Goal: Check status: Check status

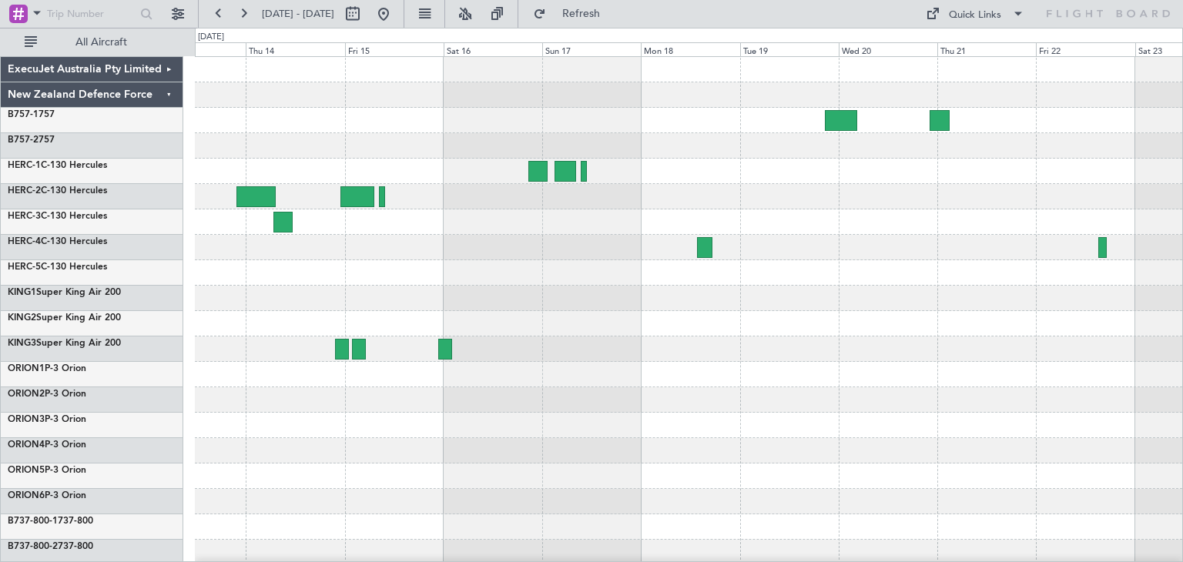
click at [538, 483] on div at bounding box center [688, 476] width 987 height 25
click at [614, 15] on span "Refresh" at bounding box center [581, 13] width 65 height 11
click at [614, 10] on span "Refresh" at bounding box center [581, 13] width 65 height 11
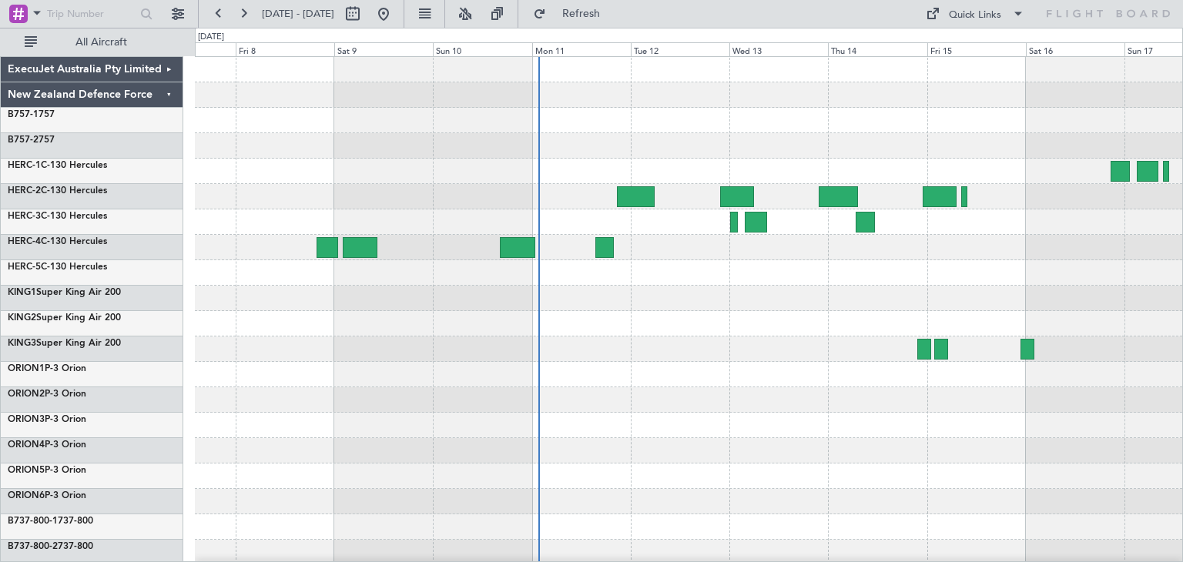
click at [1107, 414] on div at bounding box center [688, 374] width 987 height 635
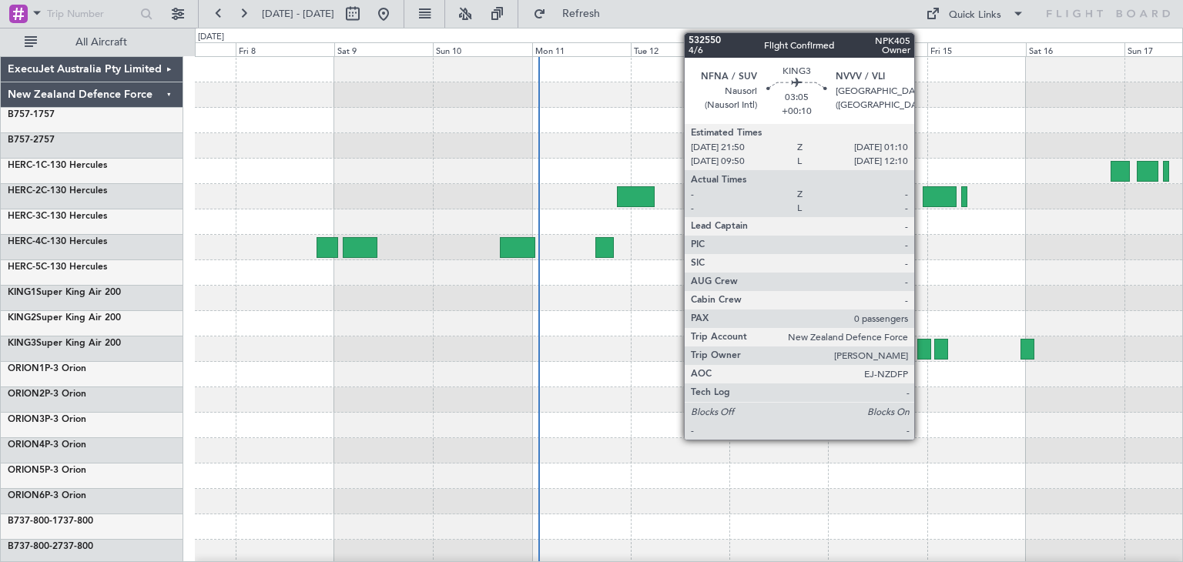
click at [921, 347] on div at bounding box center [924, 349] width 14 height 21
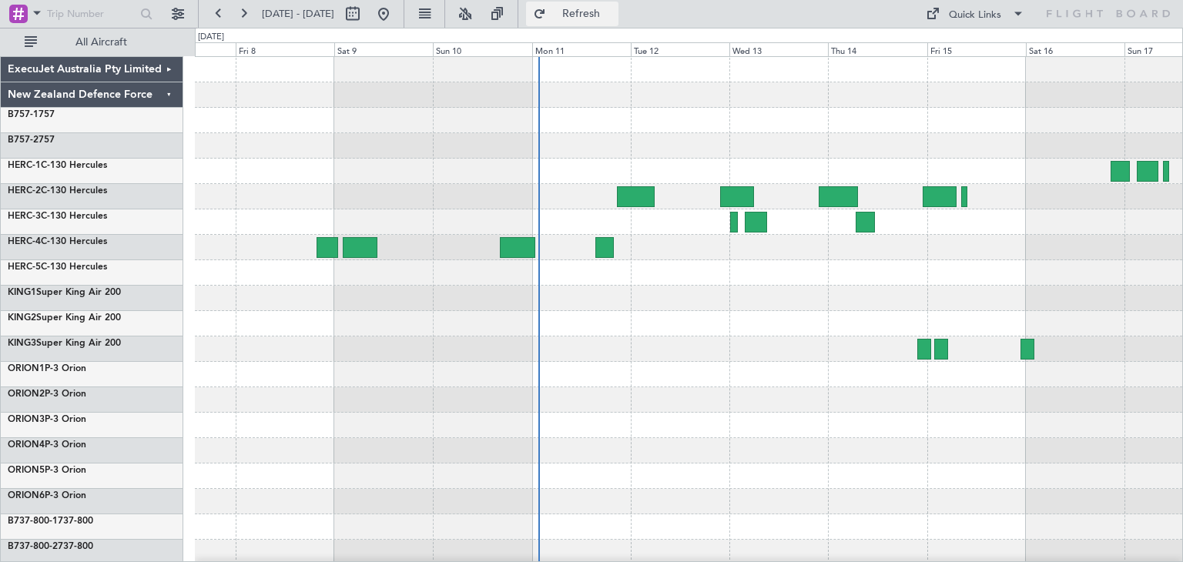
click at [619, 4] on button "Refresh" at bounding box center [572, 14] width 92 height 25
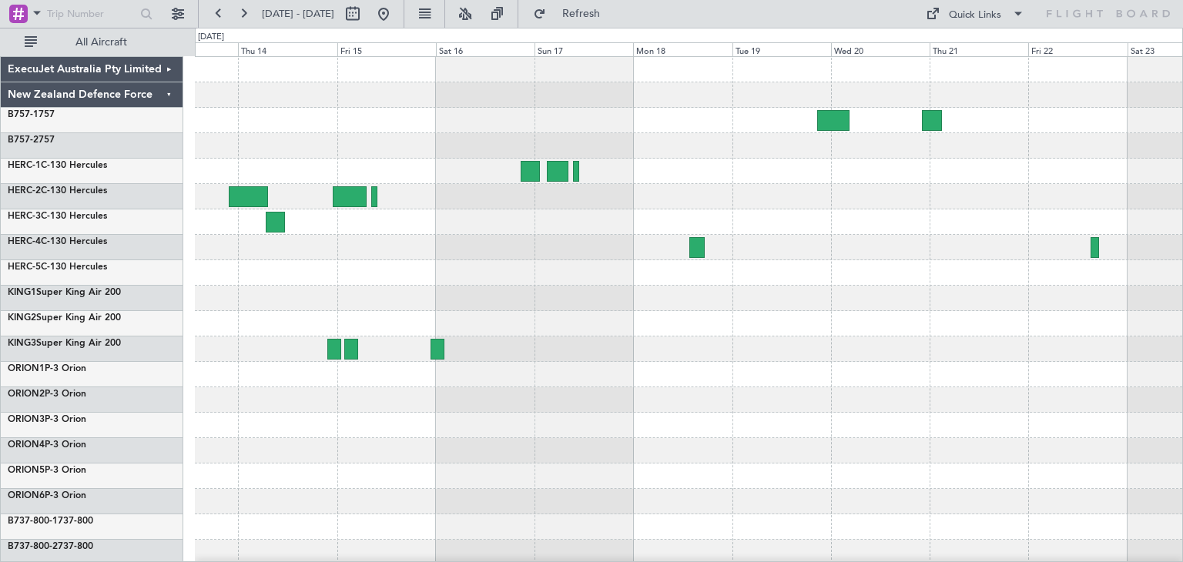
click at [535, 309] on div at bounding box center [688, 374] width 987 height 635
click at [614, 15] on span "Refresh" at bounding box center [581, 13] width 65 height 11
click at [610, 15] on span "Refresh" at bounding box center [581, 13] width 65 height 11
click at [166, 69] on div "ExecuJet Australia Pty Limited" at bounding box center [92, 69] width 183 height 25
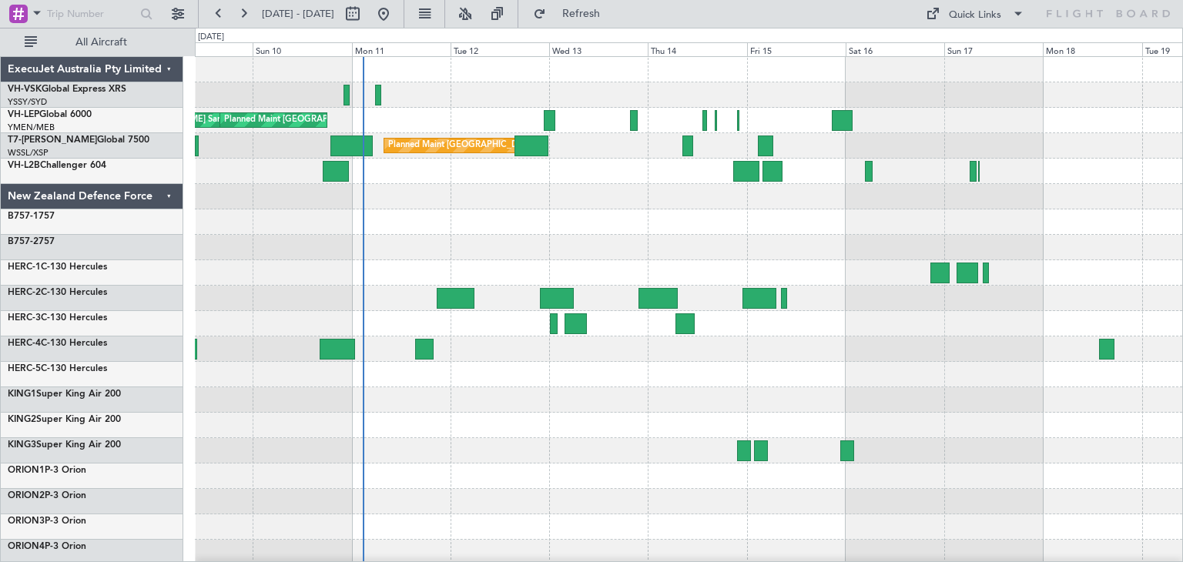
click at [886, 424] on div "Planned Maint [GEOGRAPHIC_DATA] ([GEOGRAPHIC_DATA]) [PERSON_NAME] [GEOGRAPHIC_D…" at bounding box center [688, 425] width 987 height 737
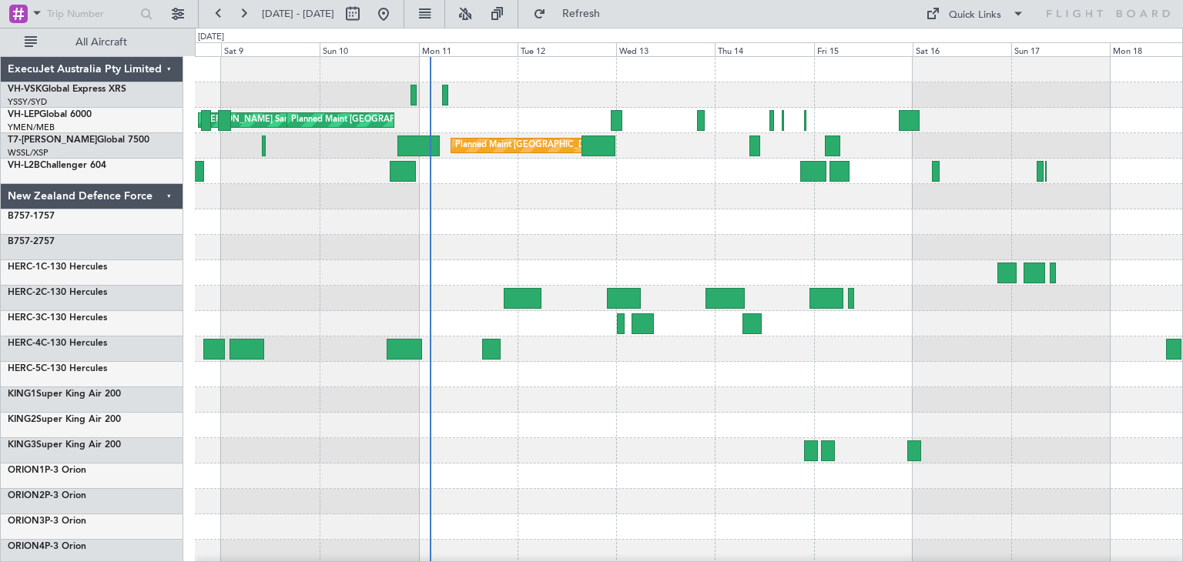
click at [902, 300] on div "Planned Maint [GEOGRAPHIC_DATA] ([GEOGRAPHIC_DATA]) [PERSON_NAME] [GEOGRAPHIC_D…" at bounding box center [688, 425] width 987 height 737
click at [168, 66] on div "ExecuJet Australia Pty Limited" at bounding box center [92, 69] width 183 height 25
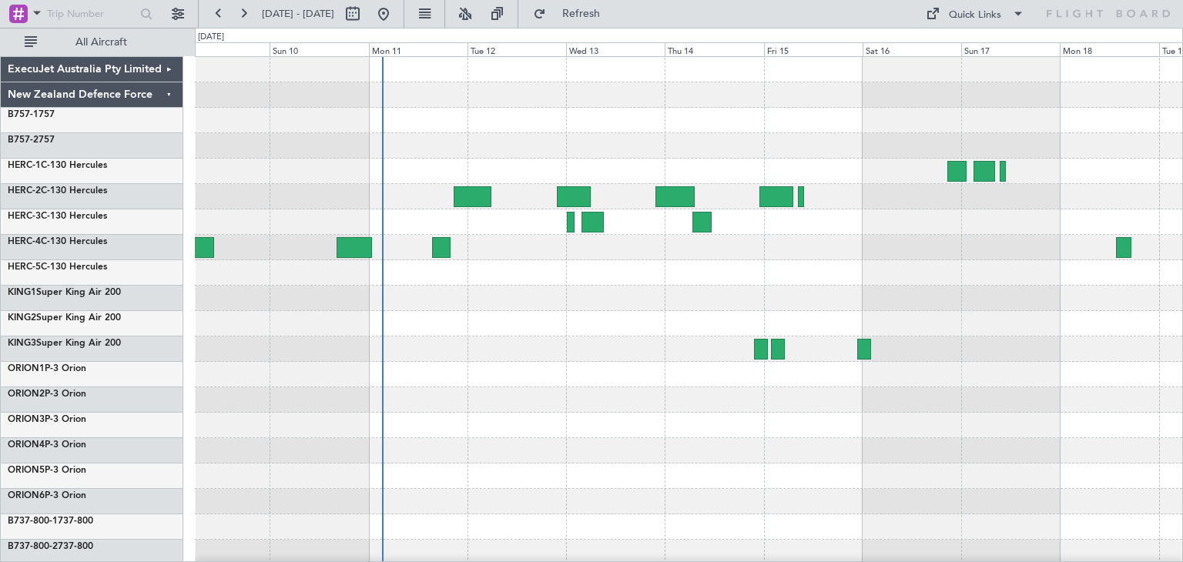
click at [513, 349] on div at bounding box center [688, 349] width 987 height 25
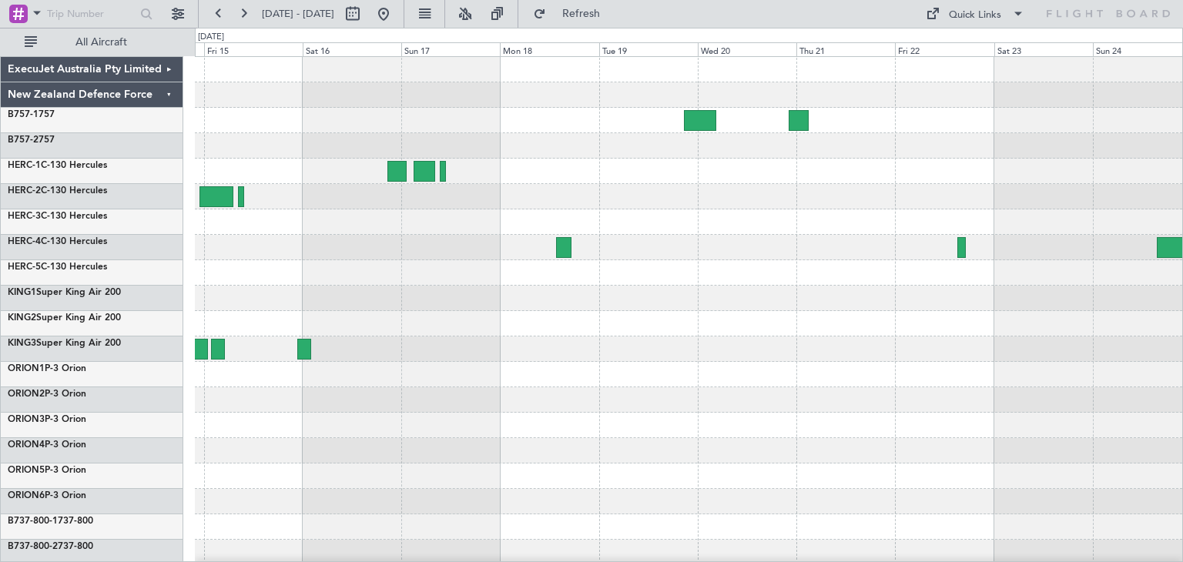
click at [20, 287] on div "ExecuJet Australia Pty Limited New Zealand Defence Force B757-1 757 B757-2 757 …" at bounding box center [591, 295] width 1183 height 535
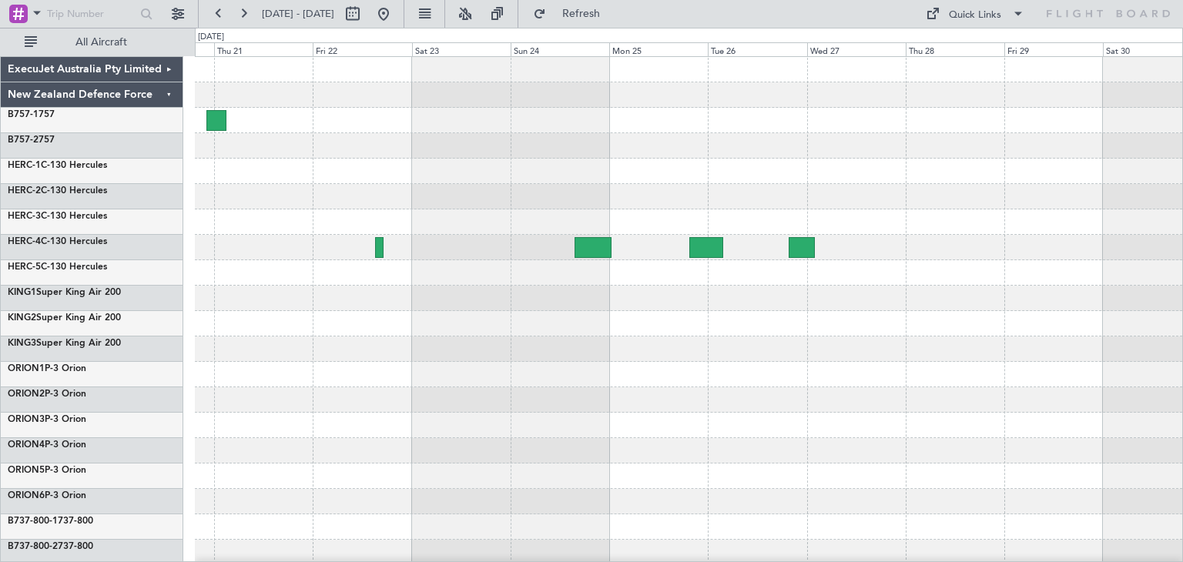
click at [176, 323] on div "ExecuJet Australia Pty Limited New Zealand Defence Force B757-1 757 B757-2 757 …" at bounding box center [591, 295] width 1183 height 535
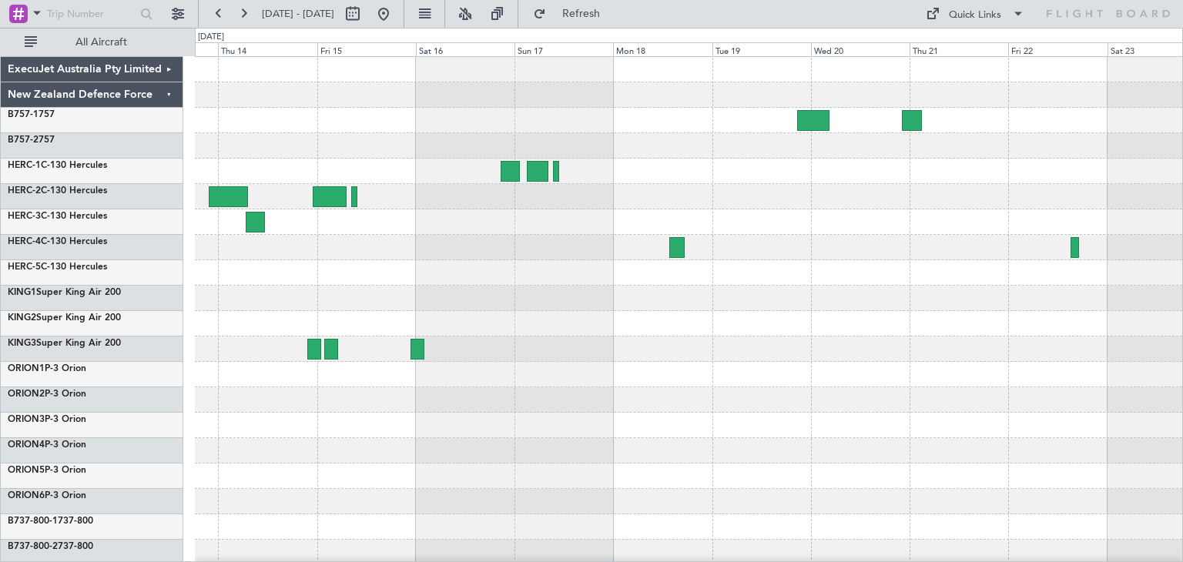
click at [1051, 353] on div at bounding box center [688, 349] width 987 height 25
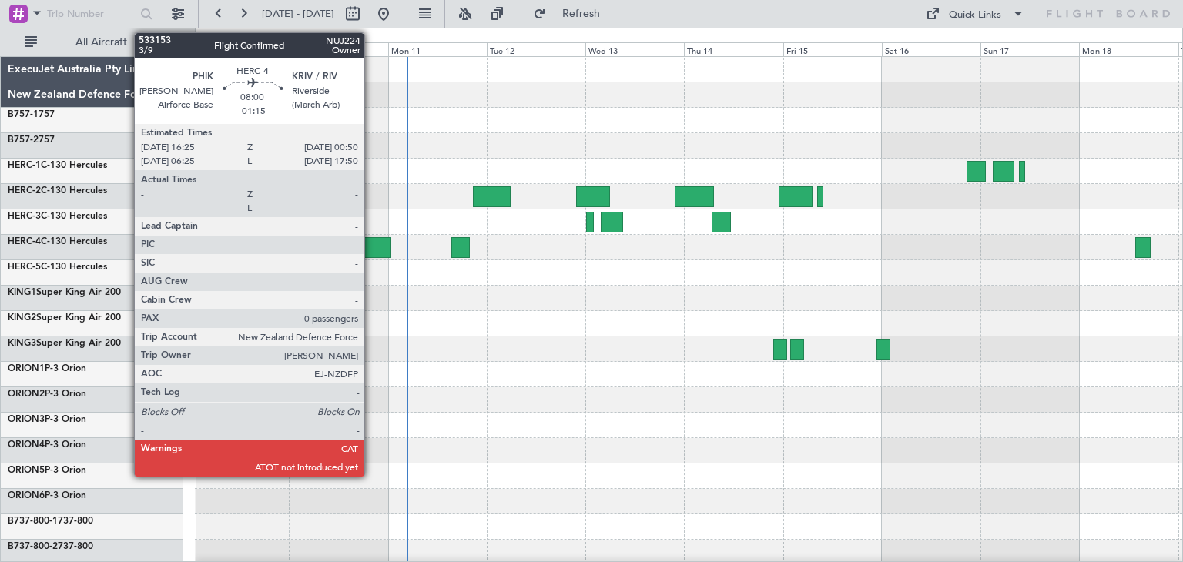
click at [371, 237] on div at bounding box center [373, 247] width 35 height 21
